Goal: Task Accomplishment & Management: Use online tool/utility

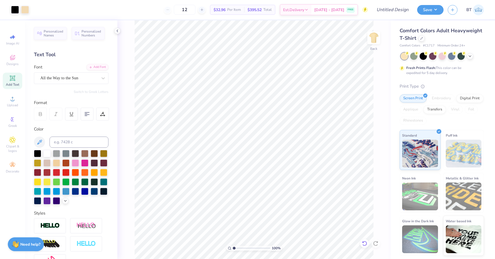
click at [365, 245] on icon at bounding box center [365, 244] width 6 height 6
type textarea "2025"
type textarea "A X I D"
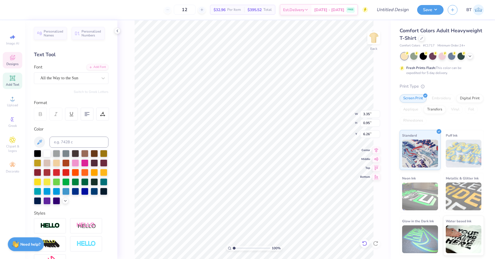
type textarea "Alpha XI"
type textarea "D"
click at [81, 79] on div "GRK1 [PERSON_NAME]" at bounding box center [69, 78] width 58 height 9
type input "9.10"
type input "12.00"
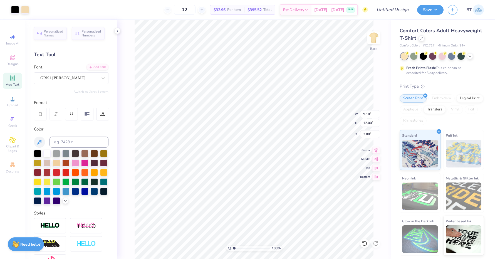
type input "3.00"
type textarea "AXD"
click at [378, 115] on input "4.48" at bounding box center [370, 114] width 20 height 8
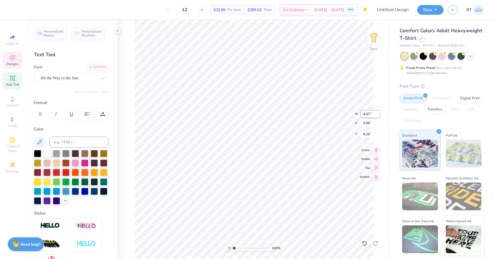
click at [378, 115] on input "4.47" at bounding box center [370, 114] width 20 height 8
click at [378, 115] on input "4.46" at bounding box center [370, 114] width 20 height 8
click at [378, 115] on input "4.45" at bounding box center [370, 114] width 20 height 8
click at [377, 115] on input "4.44" at bounding box center [370, 114] width 20 height 8
click at [377, 115] on input "4.43" at bounding box center [370, 114] width 20 height 8
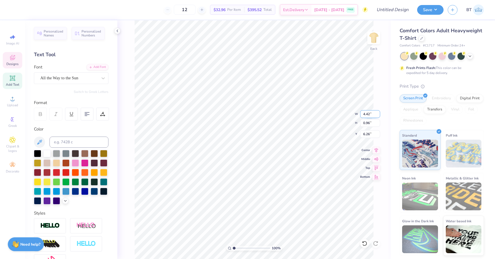
click at [377, 115] on input "4.42" at bounding box center [370, 114] width 20 height 8
click at [377, 115] on input "4.41" at bounding box center [370, 114] width 20 height 8
click at [370, 113] on input "4.41" at bounding box center [370, 114] width 20 height 8
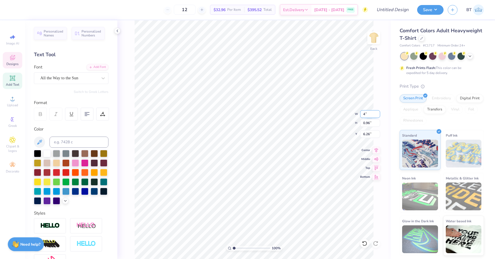
type input "4.00"
type input "0.85"
type input "6.31"
click at [367, 112] on input "2.95" at bounding box center [370, 114] width 20 height 8
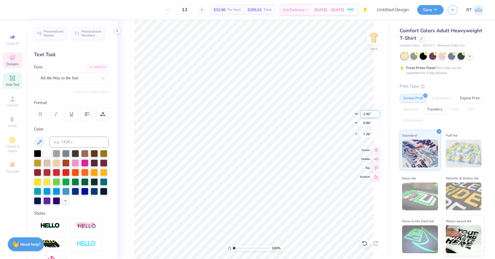
type input "3"
type input "2.50"
type input "0.81"
type input "7.44"
type input "4.00"
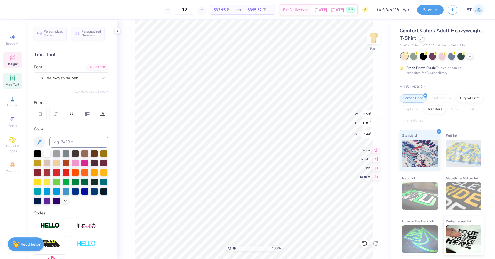
type input "0.85"
type input "6.31"
type input "4.00"
type input "0.85"
type input "6.61"
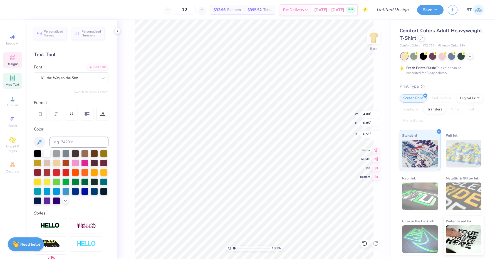
type input "4.00"
type input "0.85"
type input "6.51"
type input "6.59"
type textarea "Alpha"
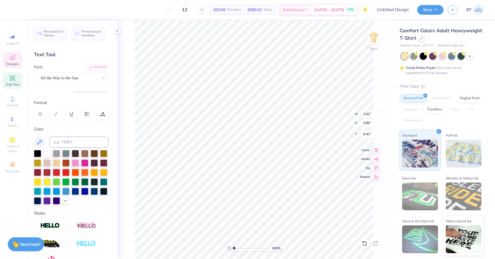
type input "6.01"
type input "2.50"
type input "0.81"
type input "7.61"
type input "6.76"
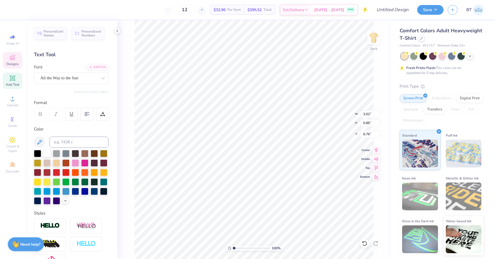
type textarea "XI"
click at [365, 240] on div at bounding box center [364, 243] width 9 height 9
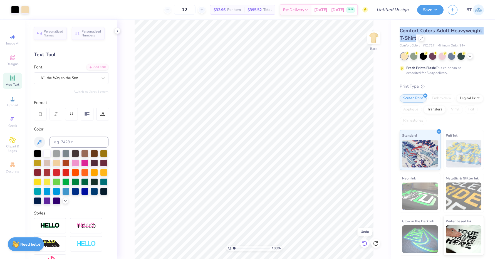
click at [365, 240] on div at bounding box center [364, 243] width 9 height 9
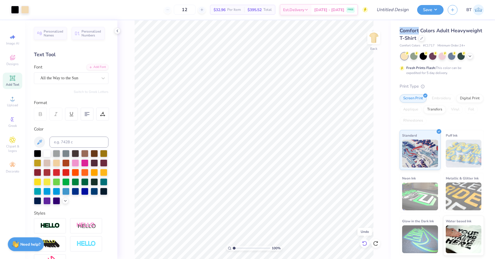
click at [365, 240] on div at bounding box center [364, 243] width 9 height 9
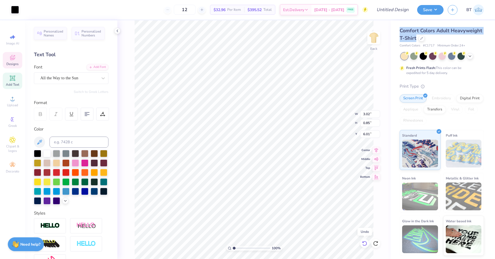
click at [365, 240] on div at bounding box center [364, 243] width 9 height 9
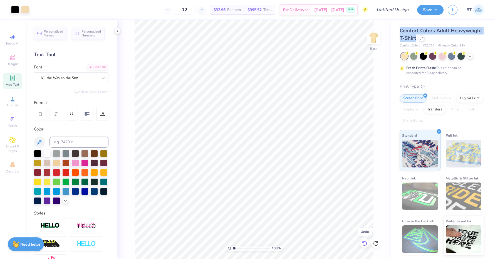
click at [365, 240] on div at bounding box center [364, 243] width 9 height 9
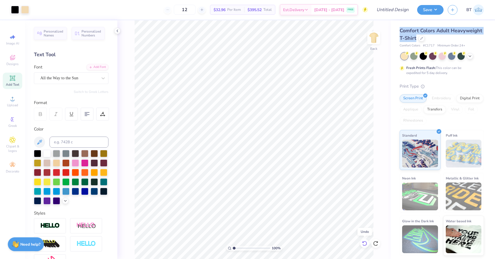
click at [365, 240] on div at bounding box center [364, 243] width 9 height 9
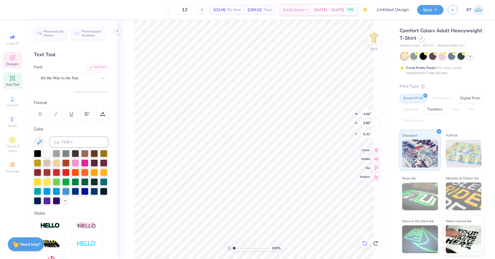
type textarea "AlphA"
type textarea "XI delta"
type input "6.01"
type input "3.49"
type input "0.81"
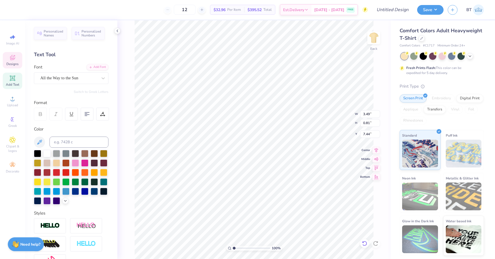
type input "7.08"
click at [369, 115] on input "3.49" at bounding box center [370, 114] width 20 height 8
type input "3.70"
type input "0.86"
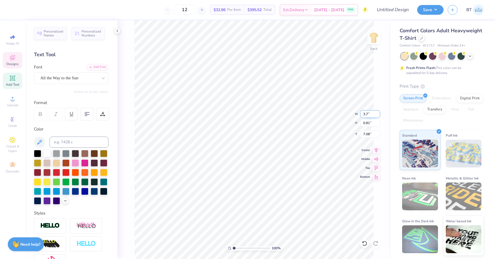
type input "7.16"
click at [367, 114] on input "3.02" at bounding box center [370, 114] width 20 height 8
type input "3.52"
type input "0.99"
type input "6.04"
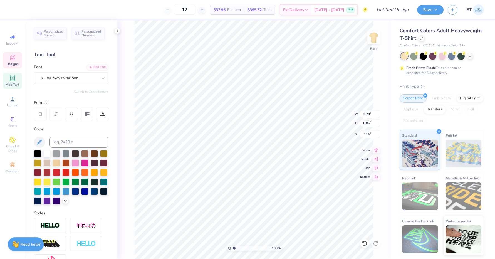
type input "3.52"
type input "0.99"
type input "6.04"
click at [368, 114] on input "3.52" at bounding box center [370, 114] width 20 height 8
type input "3.22"
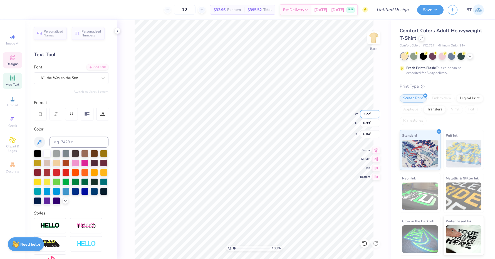
type input "0.91"
type input "6.08"
type input "6.25"
click at [374, 40] on img at bounding box center [374, 38] width 22 height 22
click at [373, 39] on img at bounding box center [374, 38] width 22 height 22
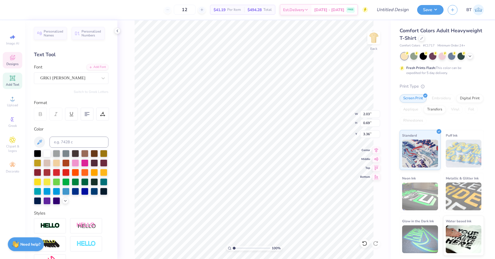
type input "18.41"
click at [375, 36] on img at bounding box center [374, 38] width 22 height 22
type input "7.65"
click at [372, 125] on input "12.20" at bounding box center [370, 123] width 20 height 8
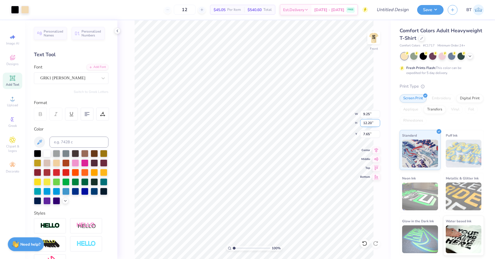
click at [372, 125] on input "12.20" at bounding box center [370, 123] width 20 height 8
type input "15"
type input "11.37"
type input "15.00"
type input "6.25"
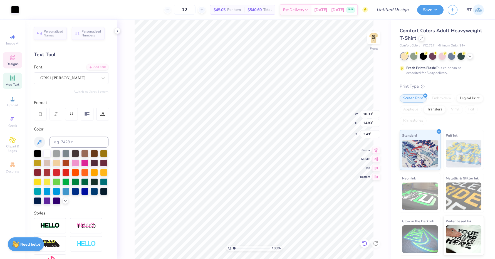
click at [364, 242] on icon at bounding box center [364, 243] width 5 height 5
type input "6.34"
click at [28, 10] on div at bounding box center [25, 9] width 8 height 8
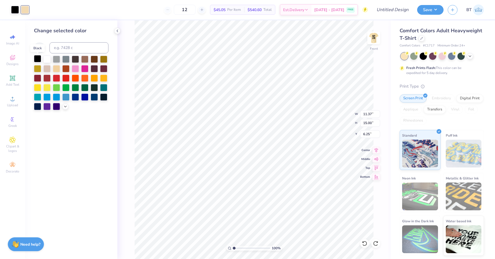
click at [39, 59] on div at bounding box center [37, 58] width 7 height 7
click at [366, 243] on icon at bounding box center [365, 244] width 6 height 6
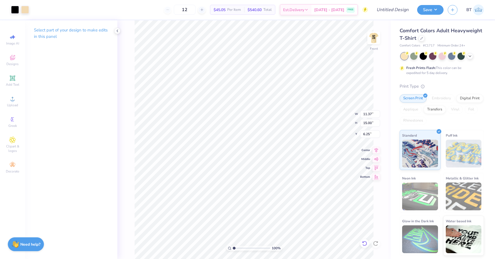
type input "3.00"
click at [372, 43] on img at bounding box center [374, 38] width 22 height 22
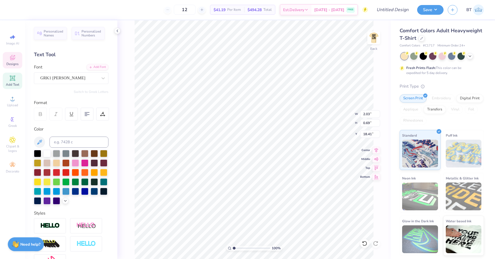
type input "3.00"
click at [422, 38] on icon at bounding box center [421, 37] width 3 height 3
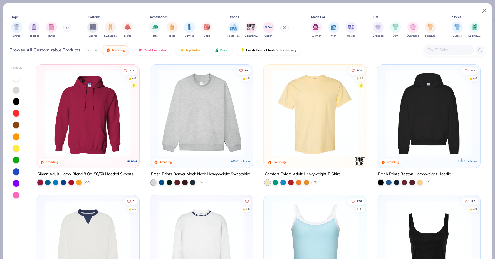
click at [451, 50] on input "text" at bounding box center [449, 50] width 43 height 6
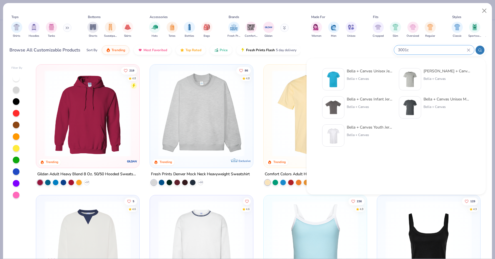
type input "3001c"
click at [371, 75] on div "Bella + Canvas Unisex Jersey Short-Sleeve T-Shirt Bella + Canvas" at bounding box center [370, 79] width 47 height 22
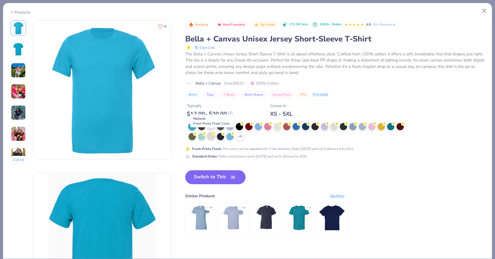
click at [211, 135] on div at bounding box center [211, 135] width 7 height 7
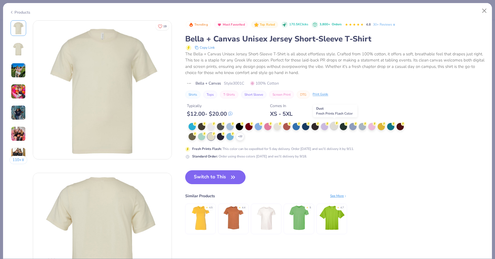
click at [331, 124] on div at bounding box center [333, 125] width 7 height 7
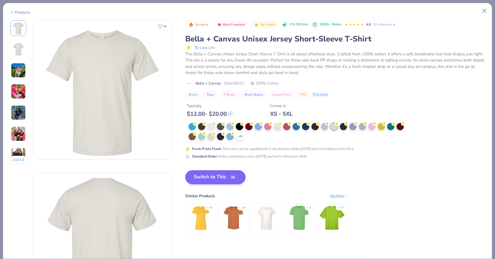
click at [221, 172] on button "Switch to This" at bounding box center [215, 177] width 60 height 14
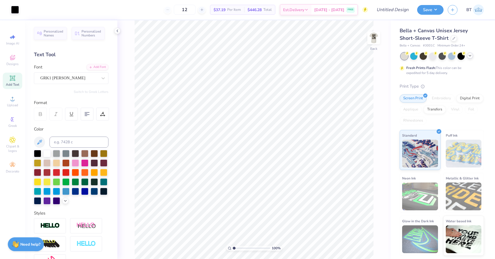
click at [472, 55] on icon at bounding box center [470, 55] width 4 height 4
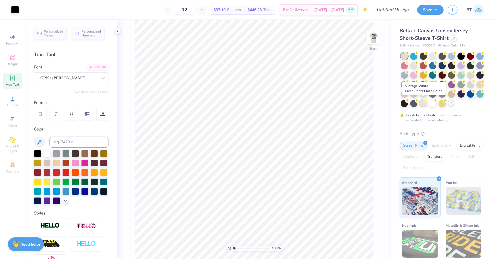
click at [424, 103] on div at bounding box center [423, 102] width 7 height 7
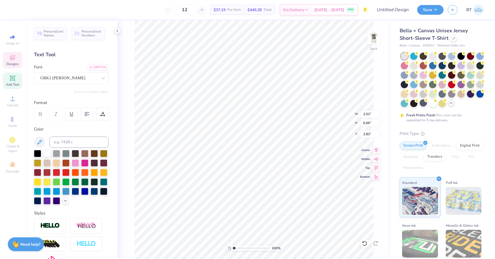
type input "3.00"
click at [378, 38] on img at bounding box center [374, 38] width 22 height 22
click at [25, 10] on div at bounding box center [25, 9] width 8 height 8
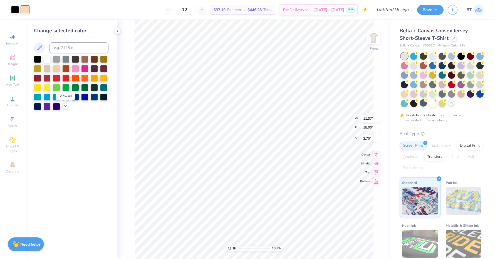
click at [66, 108] on icon at bounding box center [65, 106] width 4 height 4
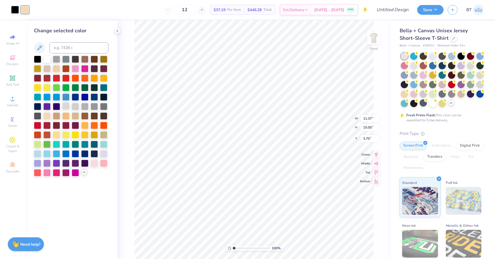
click at [66, 106] on div at bounding box center [65, 105] width 7 height 7
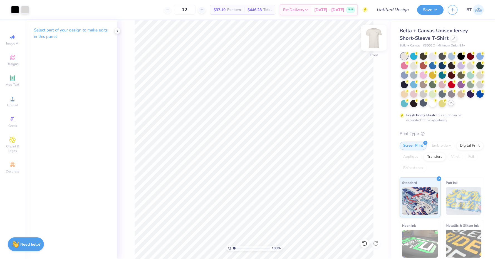
click at [375, 37] on img at bounding box center [374, 38] width 22 height 22
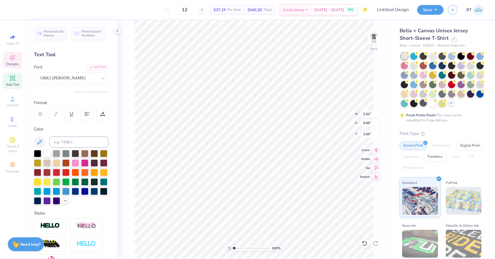
type input "3.99"
type textarea "P"
type textarea "parent's weekend"
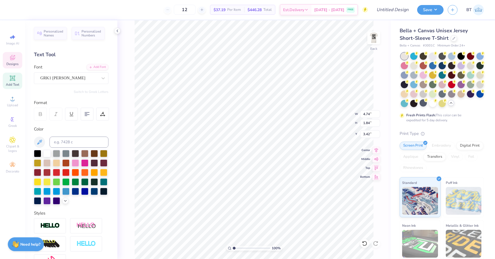
scroll to position [0, 1]
type input "4.30"
type textarea "parent's"
type input "6.01"
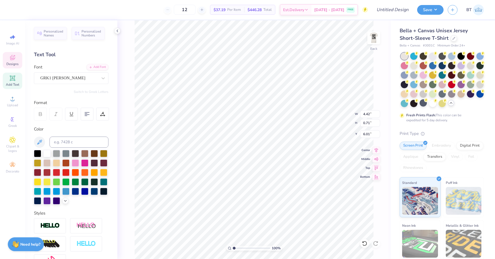
scroll to position [0, 0]
type textarea "weekend"
type input "2.78"
type input "0.87"
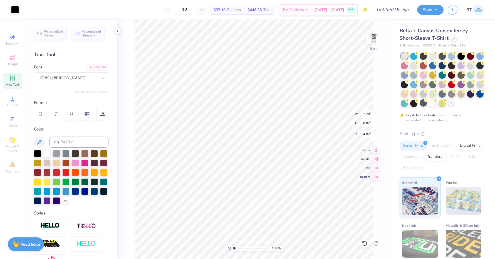
type input "4.02"
type input "2.22"
type input "0.70"
type input "2.66"
type input "3.00"
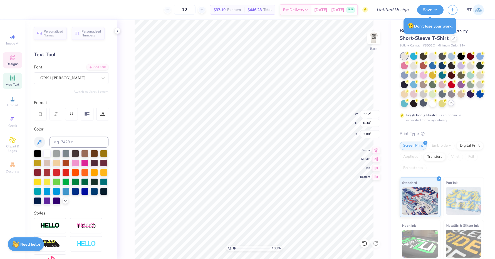
type input "2.03"
type input "0.69"
type input "3.34"
type input "4.13"
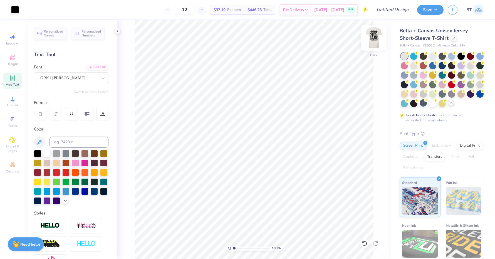
click at [375, 36] on img at bounding box center [374, 38] width 22 height 22
type input "3.00"
click at [434, 9] on button "Save" at bounding box center [430, 9] width 26 height 10
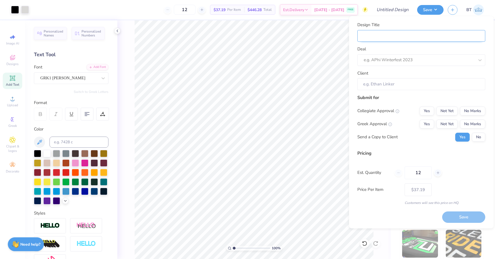
click at [405, 36] on input "Design Title" at bounding box center [421, 36] width 128 height 12
type input "A"
type input "AX"
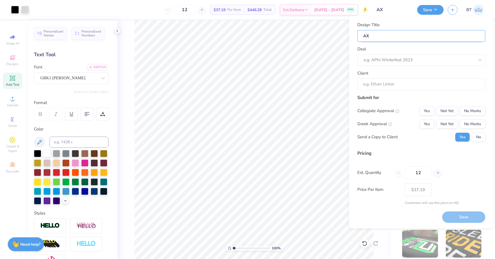
type input "AXI"
type input "[MEDICAL_DATA]"
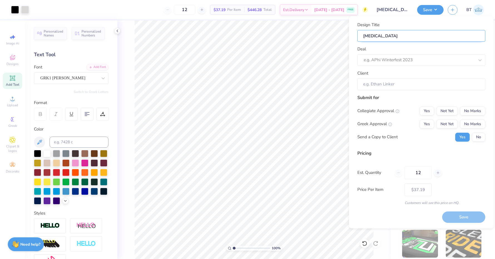
type input "[MEDICAL_DATA]"
type input "[MEDICAL_DATA] P"
type input "[MEDICAL_DATA] PA"
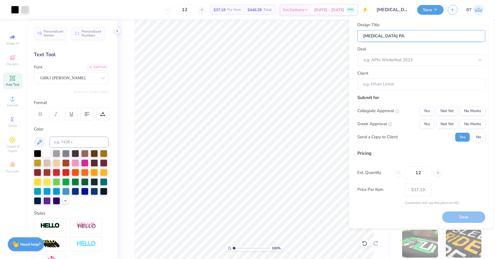
type input "[MEDICAL_DATA] PAr"
type input "[MEDICAL_DATA] PAre"
type input "[MEDICAL_DATA] PAren"
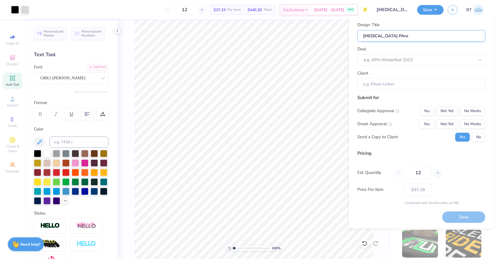
type input "[MEDICAL_DATA] PAren"
type input "[MEDICAL_DATA] PArent"
type input "[MEDICAL_DATA] PArent'"
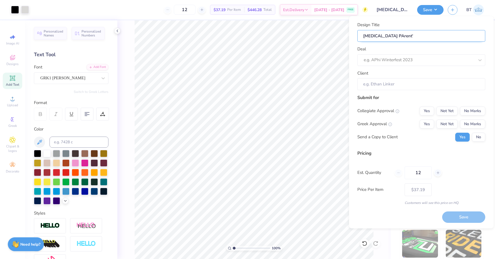
type input "[MEDICAL_DATA] PArent"
type input "[MEDICAL_DATA] PAren"
type input "[MEDICAL_DATA] PAre"
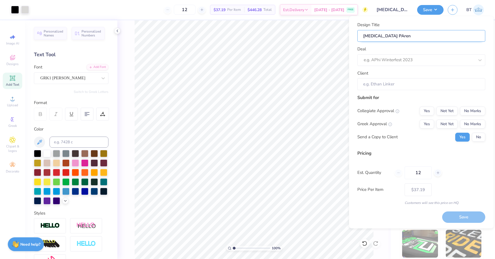
type input "[MEDICAL_DATA] PAre"
type input "[MEDICAL_DATA] PAr"
type input "[MEDICAL_DATA] PA"
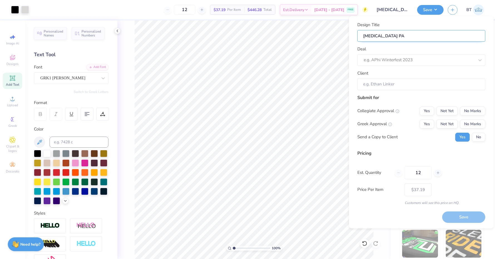
type input "[MEDICAL_DATA] P"
type input "[MEDICAL_DATA] Pa"
type input "[MEDICAL_DATA] Par"
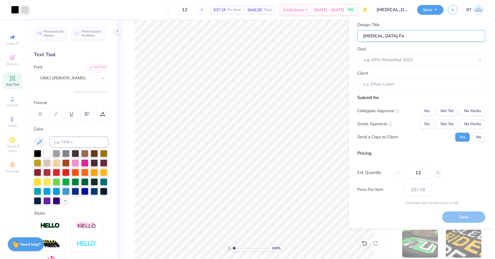
type input "[MEDICAL_DATA] Par"
type input "[MEDICAL_DATA] Pare"
type input "[MEDICAL_DATA] Paren"
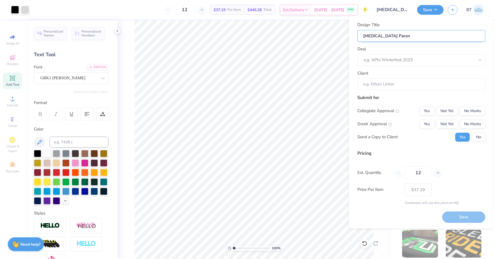
type input "[MEDICAL_DATA] Parent"
type input "[MEDICAL_DATA] Parent'"
type input "[MEDICAL_DATA] Parent's"
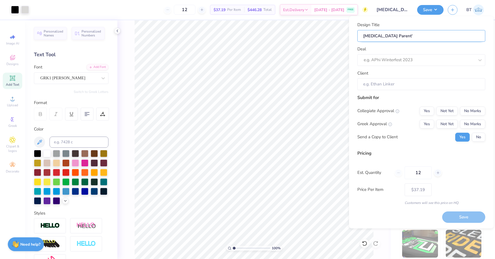
type input "[MEDICAL_DATA] Parent's"
type input "[MEDICAL_DATA] Parent's W"
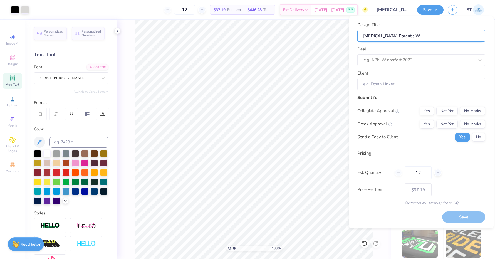
type input "[MEDICAL_DATA] Parent's We"
type input "[MEDICAL_DATA] Parent's Wee"
type input "[MEDICAL_DATA] Parent's Week"
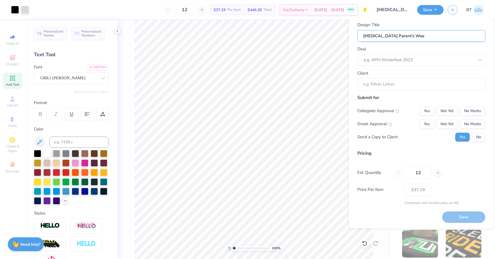
type input "[MEDICAL_DATA] Parent's Week"
type input "[MEDICAL_DATA] Parent's Weeke"
type input "[MEDICAL_DATA] Parent's Weeken"
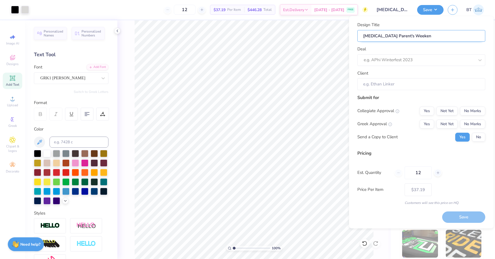
type input "[MEDICAL_DATA] Parent's Weekend"
click at [403, 60] on div "e.g. APhi Winterfest 2023" at bounding box center [419, 60] width 111 height 6
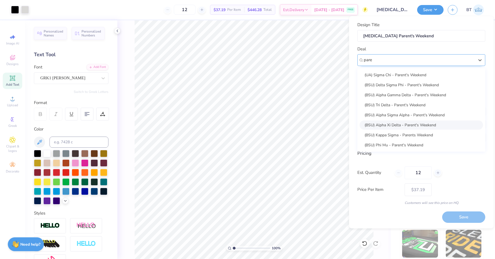
click at [405, 123] on div "(BSU) Alpha Xi Delta - Parent's Weekend" at bounding box center [422, 124] width 124 height 9
type input "pare"
type input "[PERSON_NAME]"
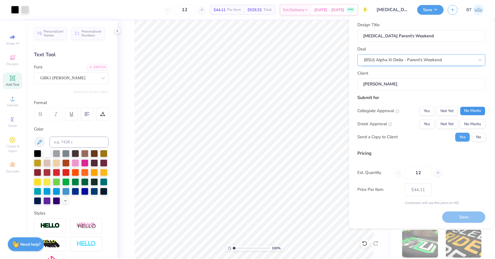
click at [472, 113] on button "No Marks" at bounding box center [472, 111] width 25 height 9
click at [423, 123] on button "Yes" at bounding box center [427, 124] width 14 height 9
click at [478, 136] on button "No" at bounding box center [478, 137] width 13 height 9
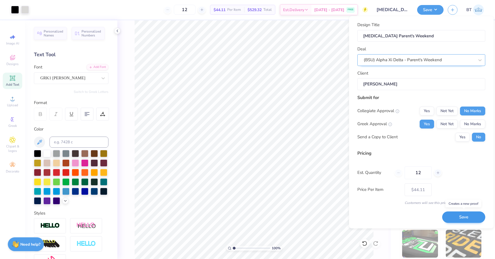
click at [460, 216] on button "Save" at bounding box center [463, 216] width 43 height 11
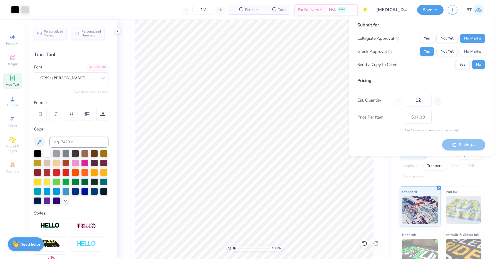
type input "– –"
